Goal: Task Accomplishment & Management: Manage account settings

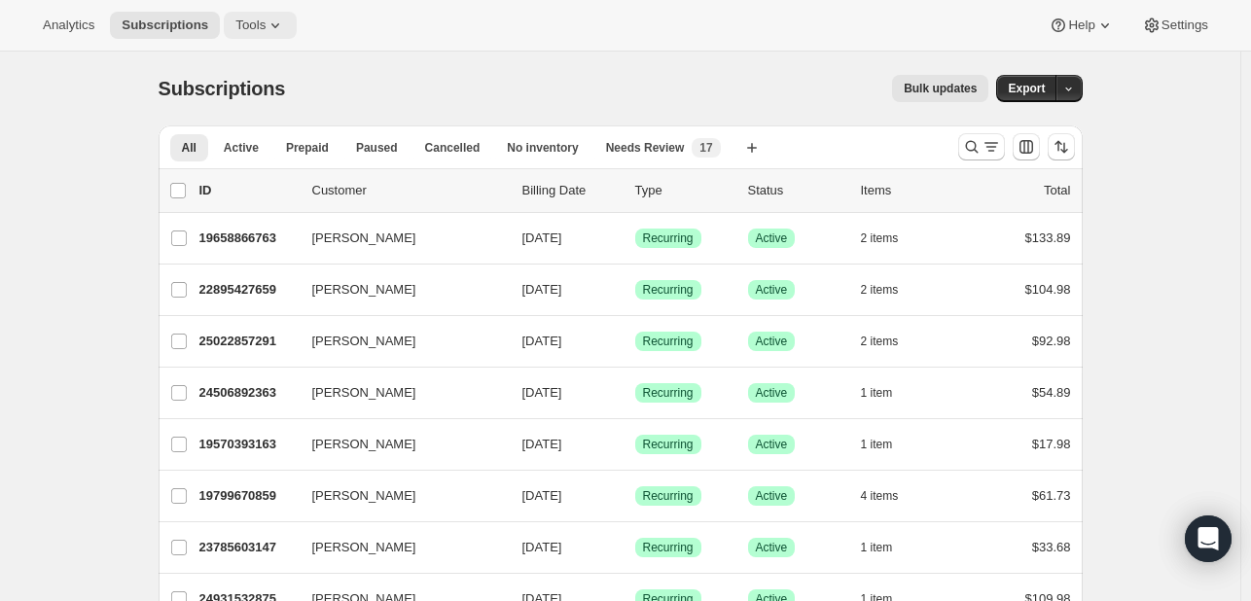
click at [235, 18] on span "Tools" at bounding box center [250, 26] width 30 height 16
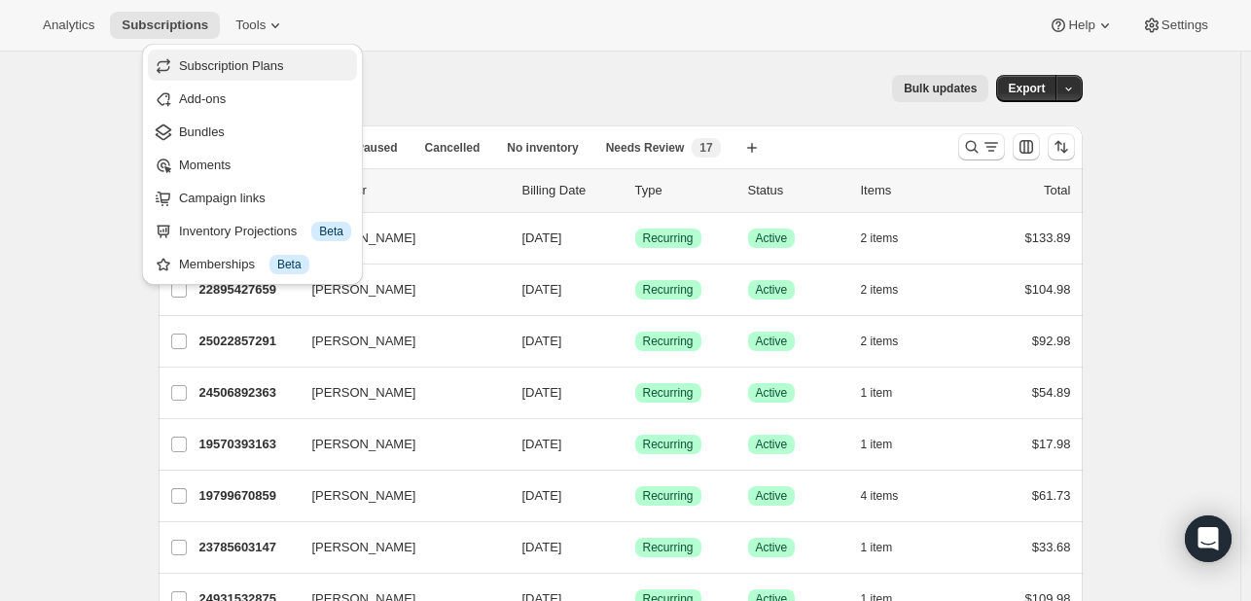
click at [260, 66] on span "Subscription Plans" at bounding box center [231, 65] width 105 height 15
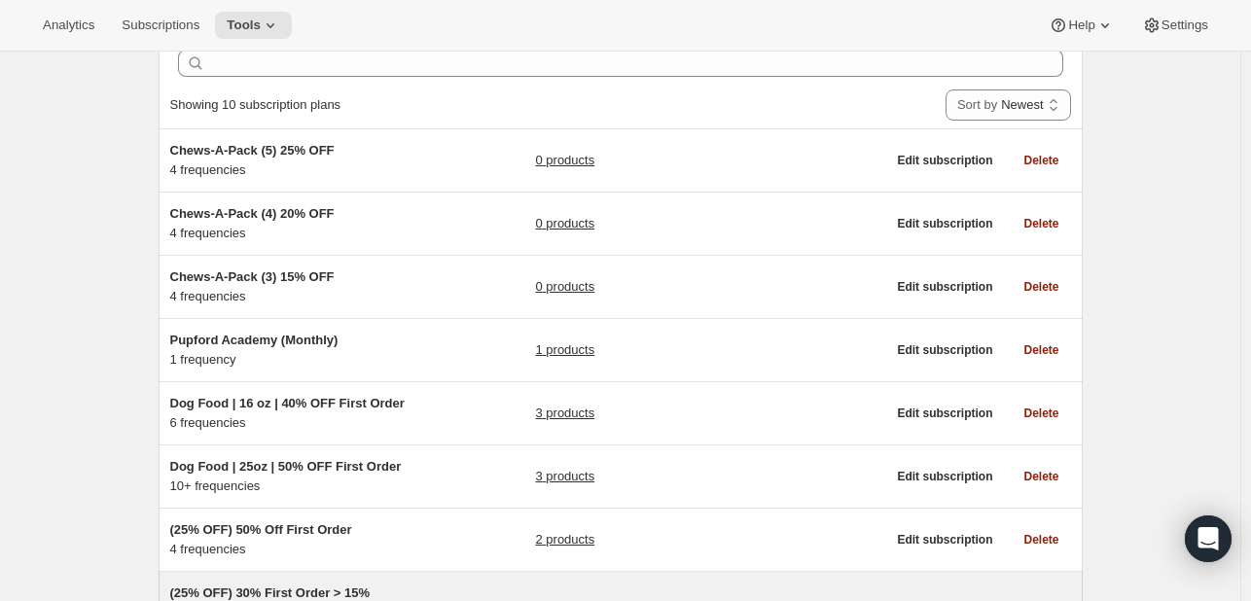
scroll to position [405, 0]
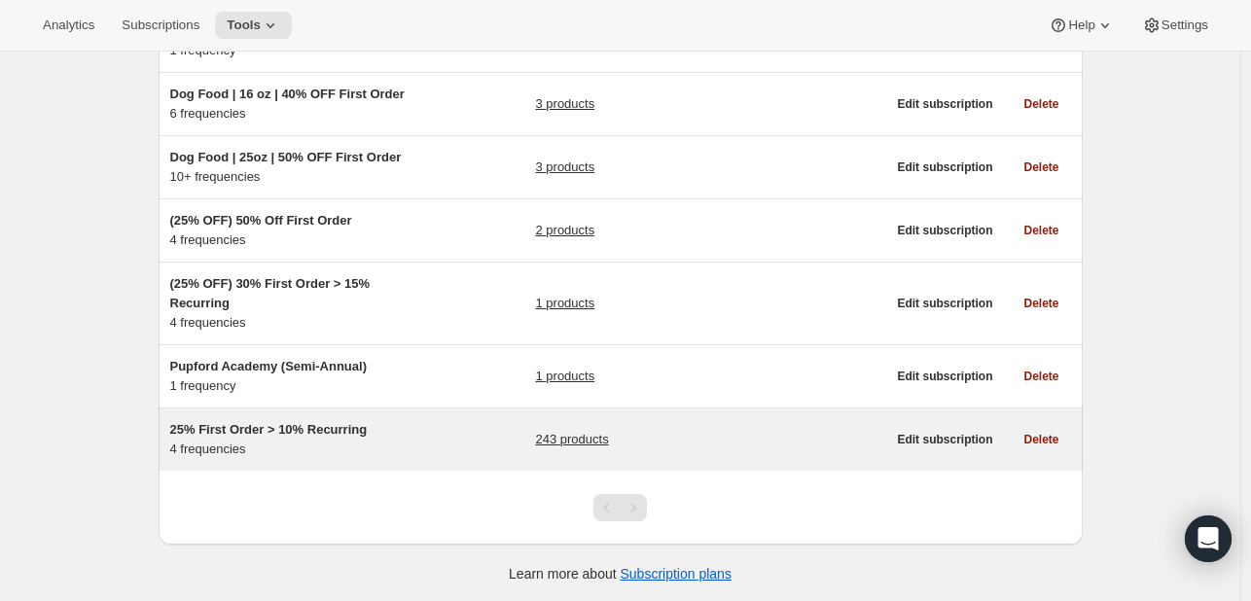
click at [350, 429] on span "25% First Order > 10% Recurring" at bounding box center [269, 429] width 198 height 15
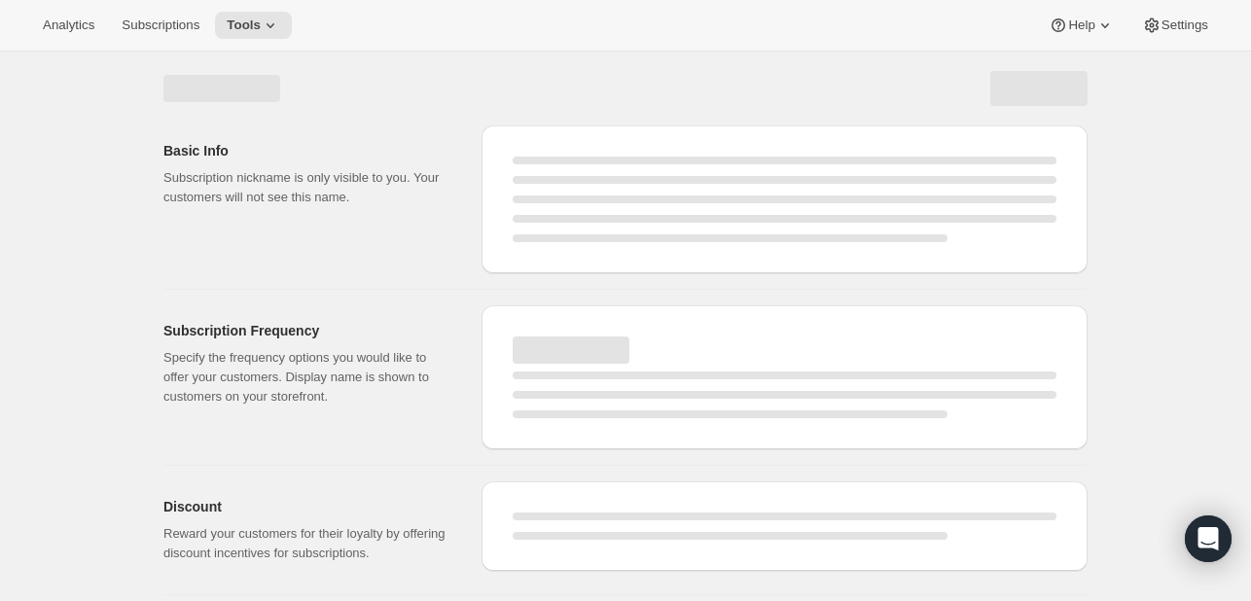
select select "WEEK"
select select "MONTH"
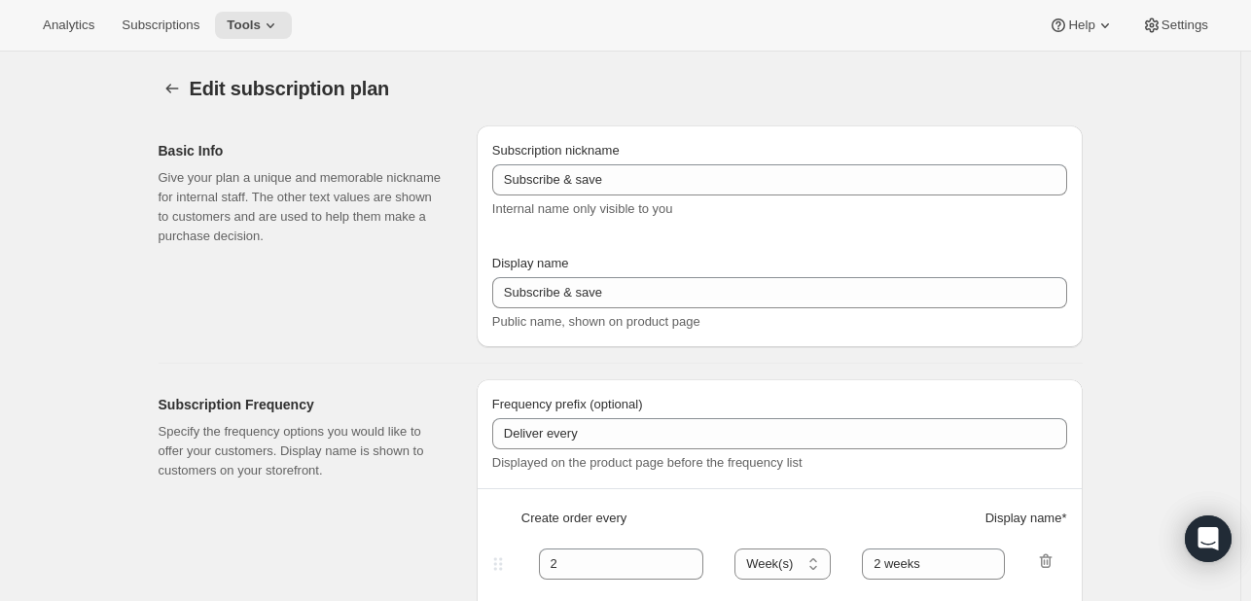
type input "25% First Order > 10% Recurring"
type input "Subscribe & Save"
select select "WEEK"
select select "MONTH"
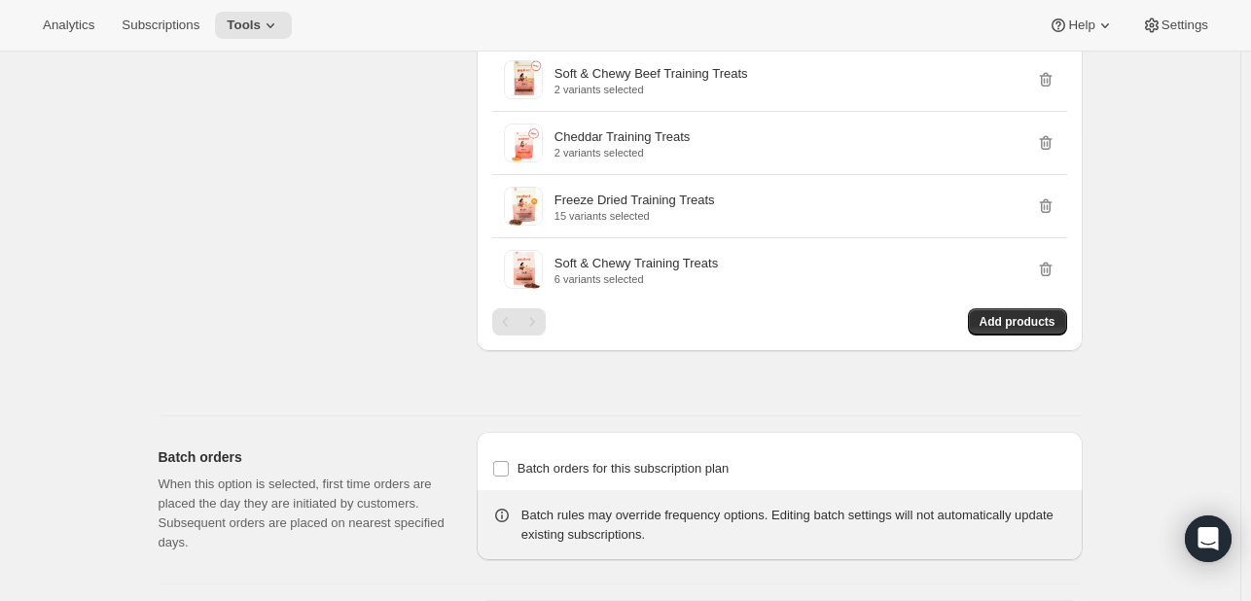
scroll to position [7416, 0]
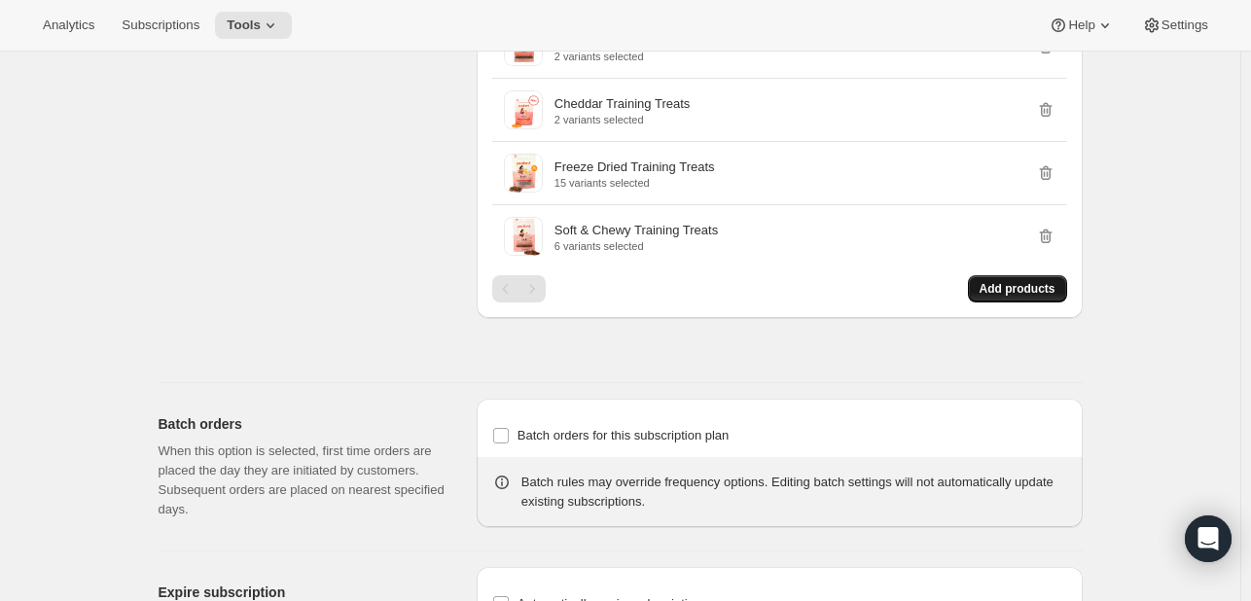
click at [1030, 281] on button "Add products" at bounding box center [1017, 288] width 99 height 27
click at [1008, 281] on span "Add products" at bounding box center [1018, 289] width 76 height 16
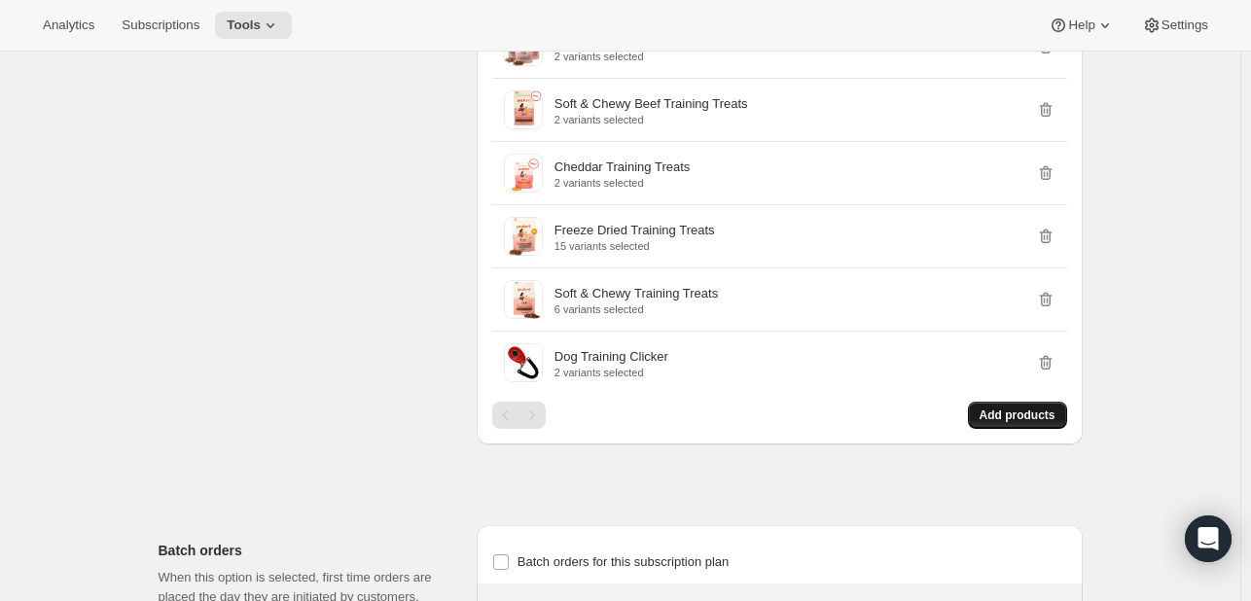
click at [1056, 408] on span "Add products" at bounding box center [1018, 416] width 76 height 16
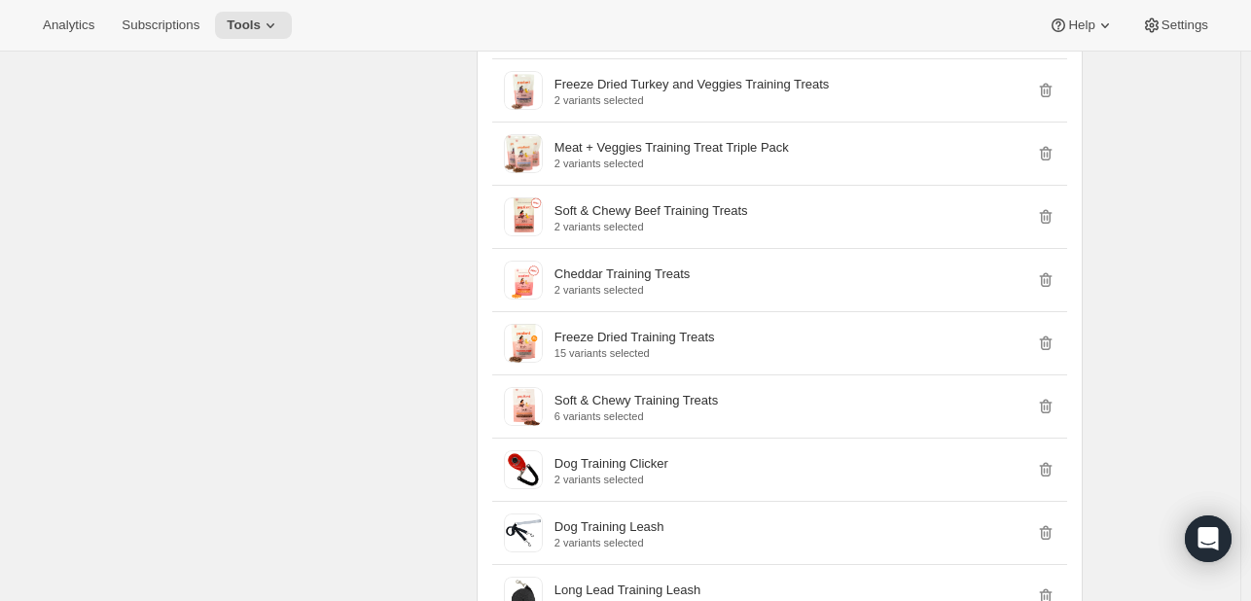
scroll to position [8681, 0]
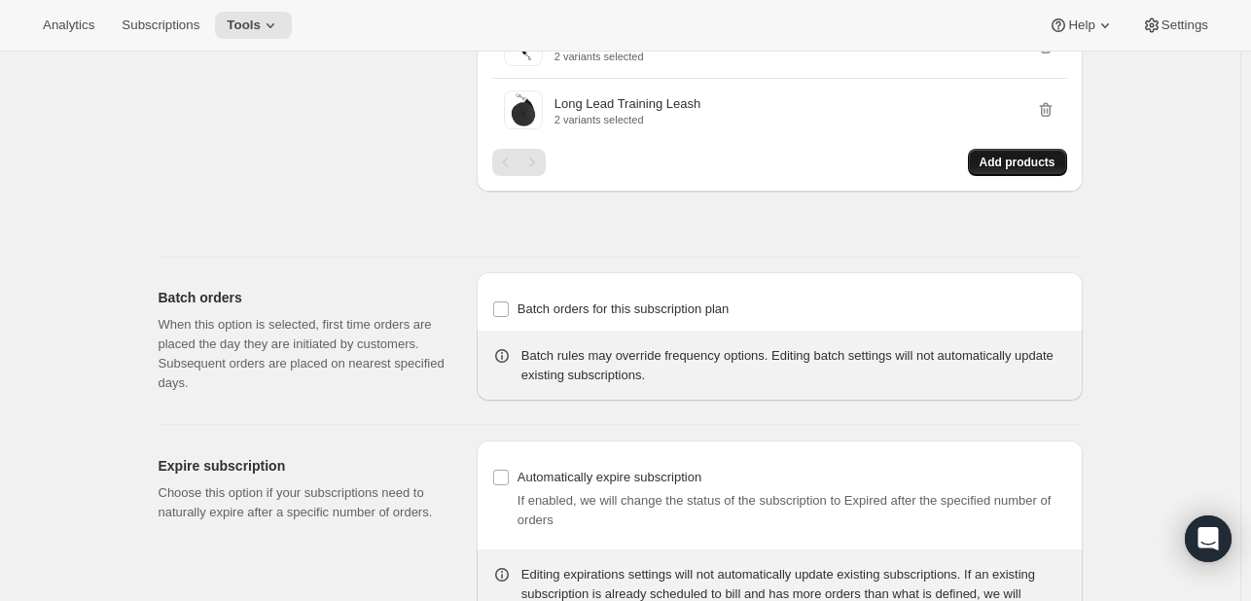
click at [1015, 155] on span "Add products" at bounding box center [1018, 163] width 76 height 16
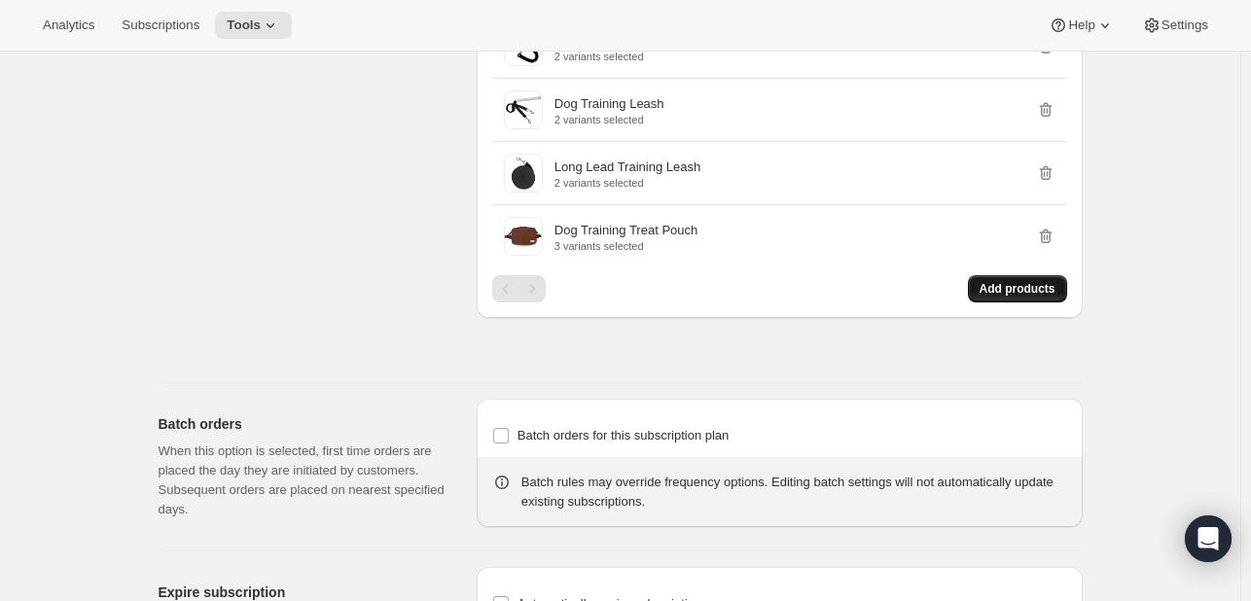
click at [1067, 275] on button "Add products" at bounding box center [1017, 288] width 99 height 27
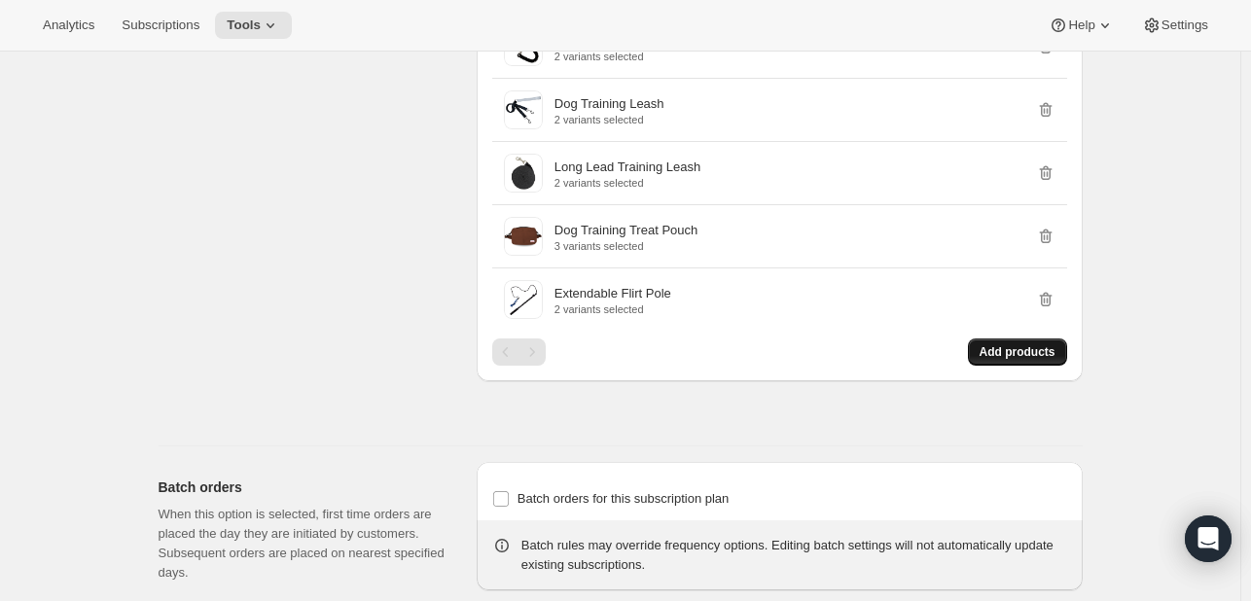
click at [1005, 344] on span "Add products" at bounding box center [1018, 352] width 76 height 16
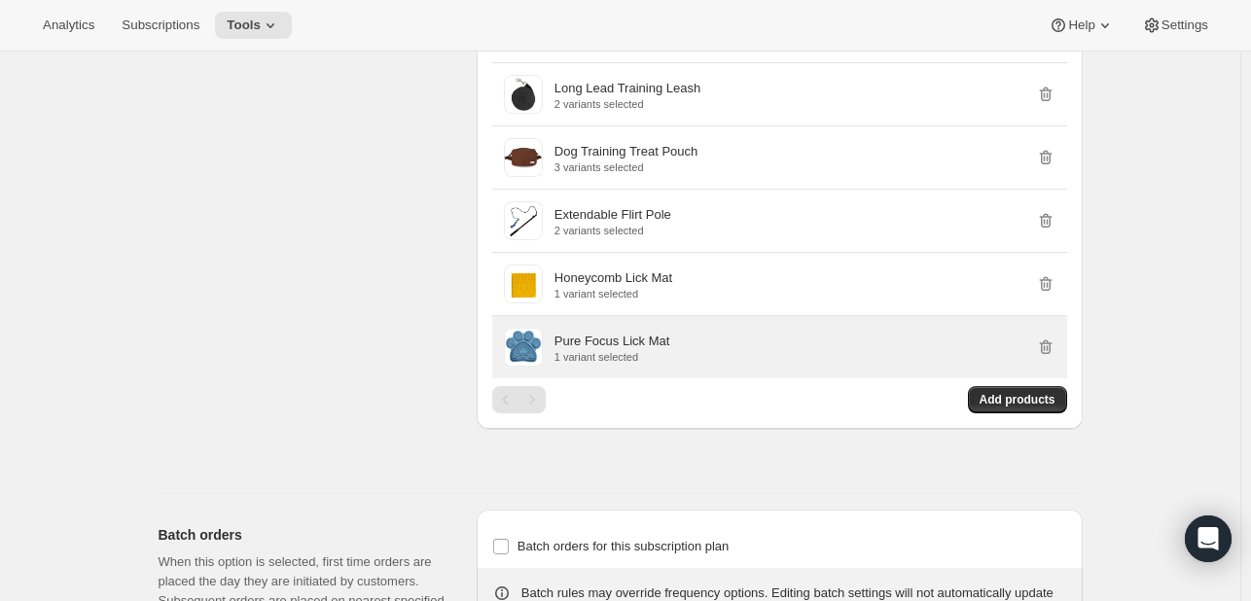
scroll to position [9108, 0]
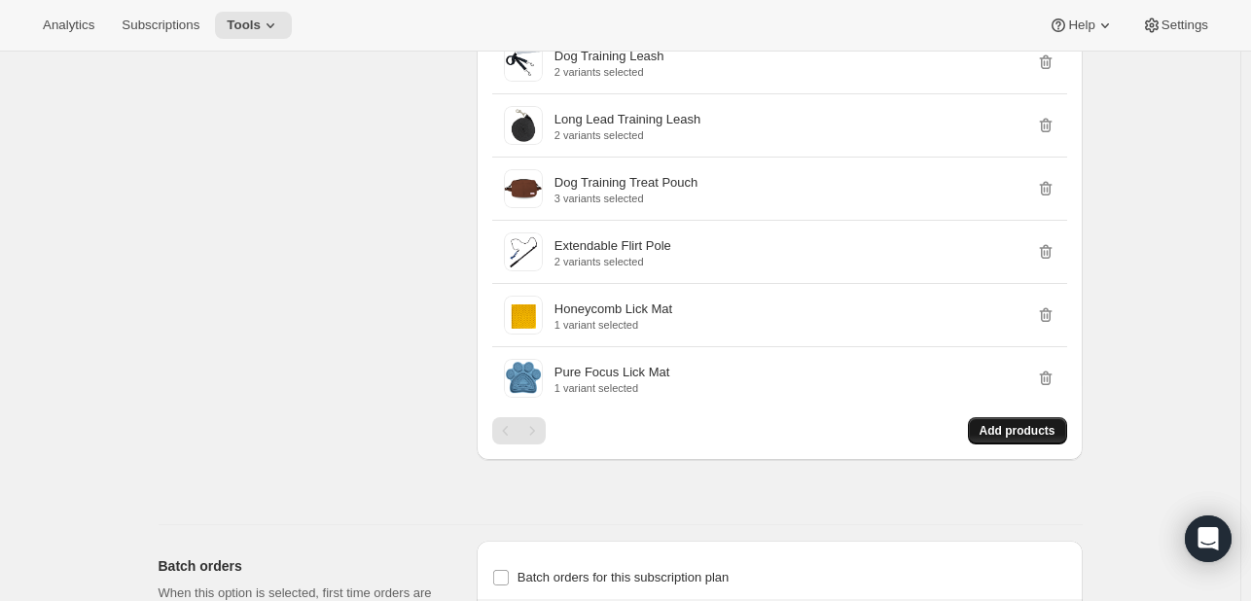
click at [1024, 423] on span "Add products" at bounding box center [1018, 431] width 76 height 16
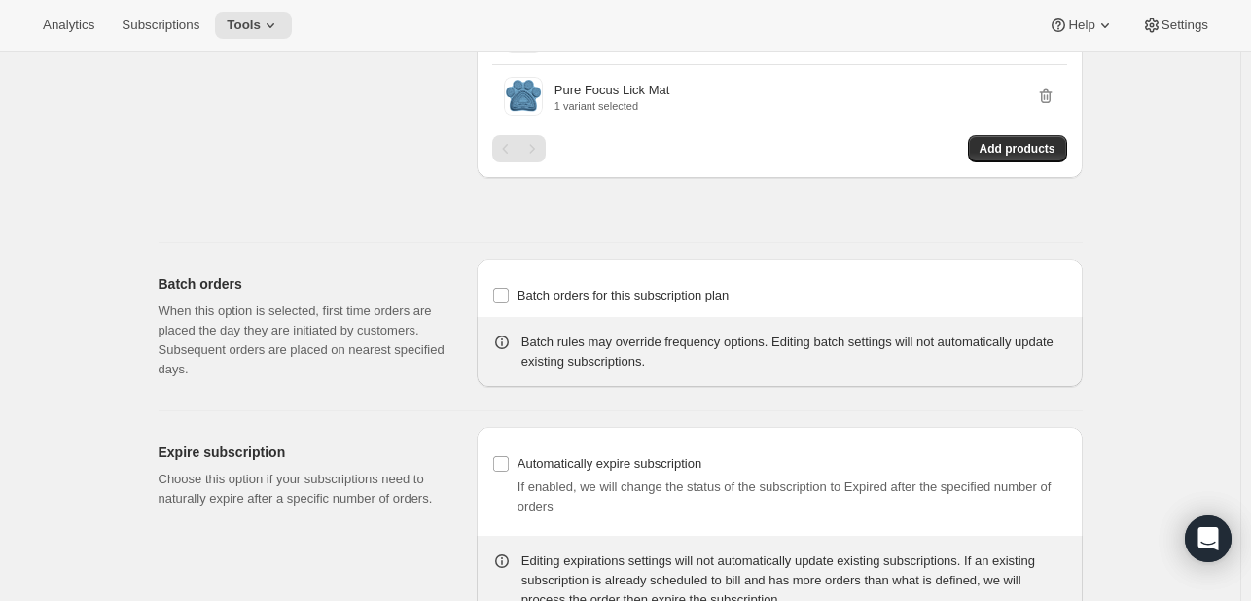
scroll to position [9578, 0]
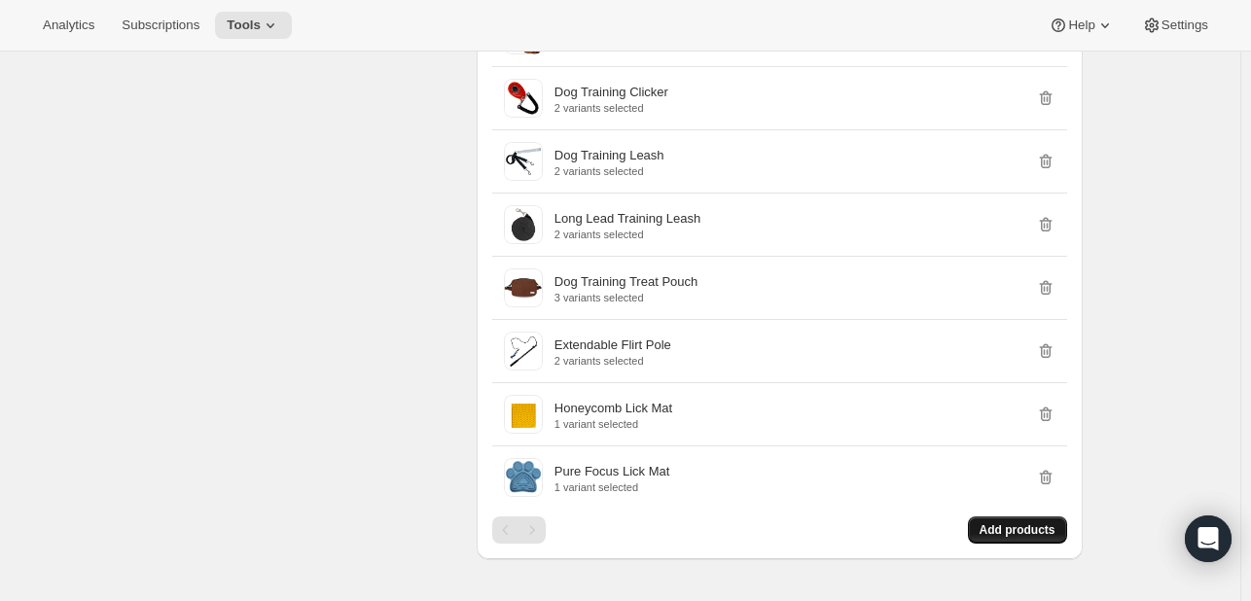
click at [1023, 517] on button "Add products" at bounding box center [1017, 530] width 99 height 27
